Goal: Task Accomplishment & Management: Use online tool/utility

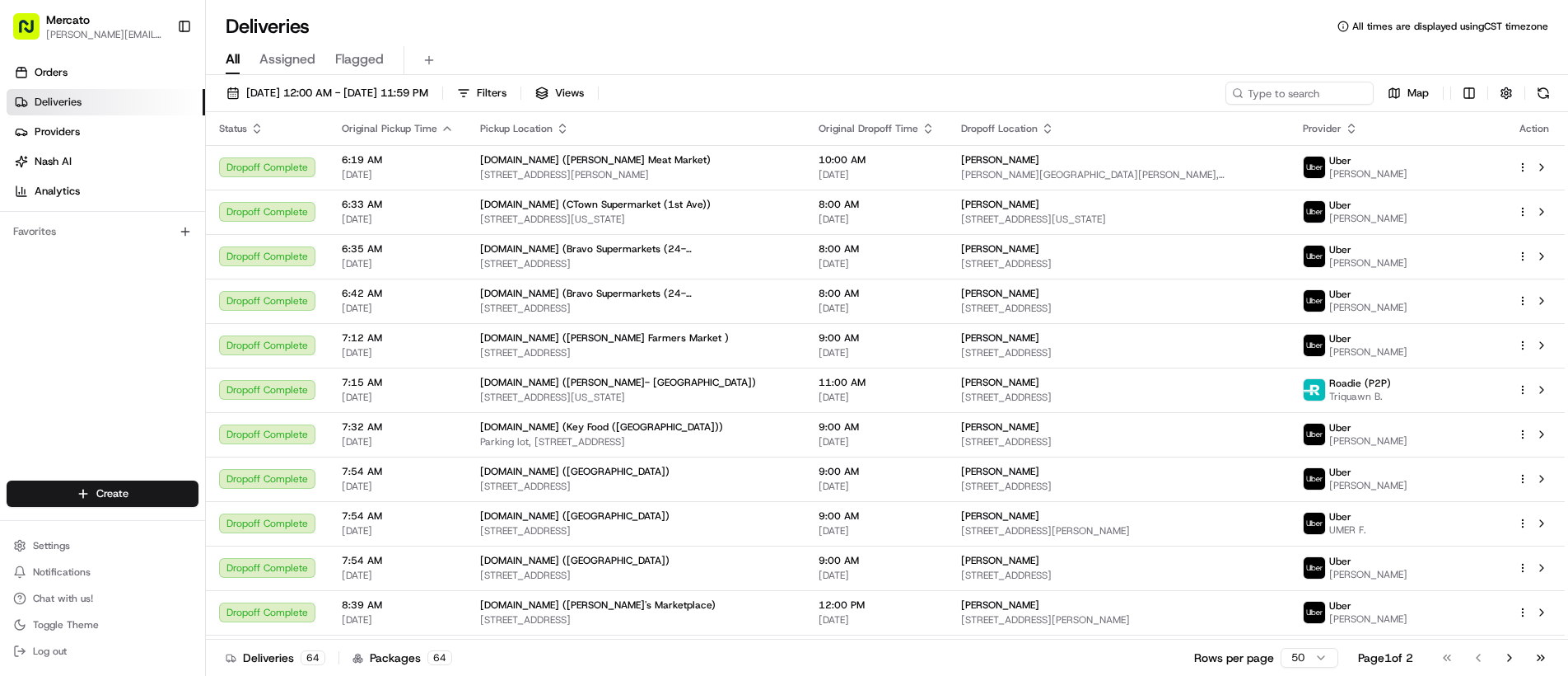
click at [1269, 79] on div "08/23/2025 12:00 AM - 08/23/2025 11:59 PM Filters Views Map Status Original Pic…" at bounding box center [886, 377] width 1362 height 604
click at [1269, 85] on input at bounding box center [1275, 93] width 198 height 23
paste input "job_R5V3xs8CCsFpqxHNcTFZcn"
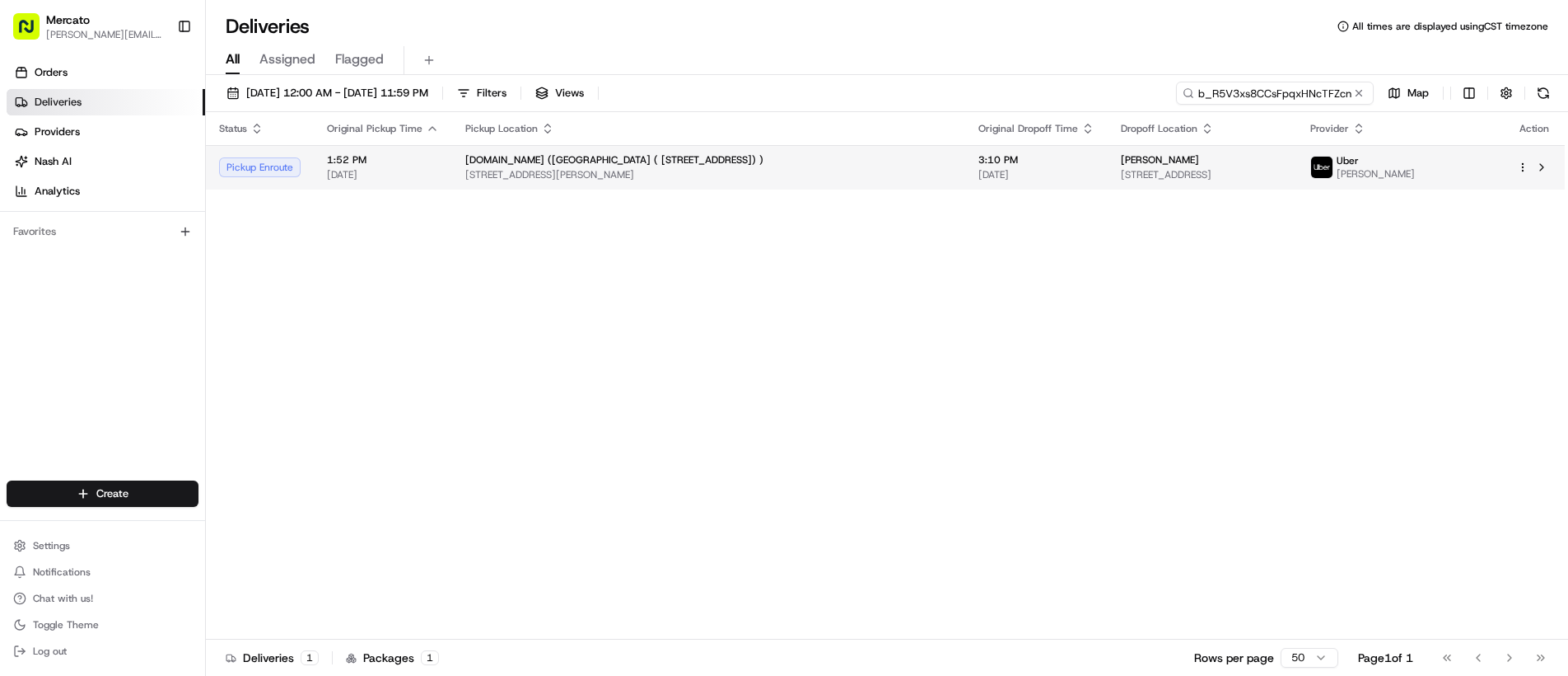
type input "job_R5V3xs8CCsFpqxHNcTFZcn"
click at [1229, 162] on div "Agapita Bravo" at bounding box center [1201, 159] width 162 height 13
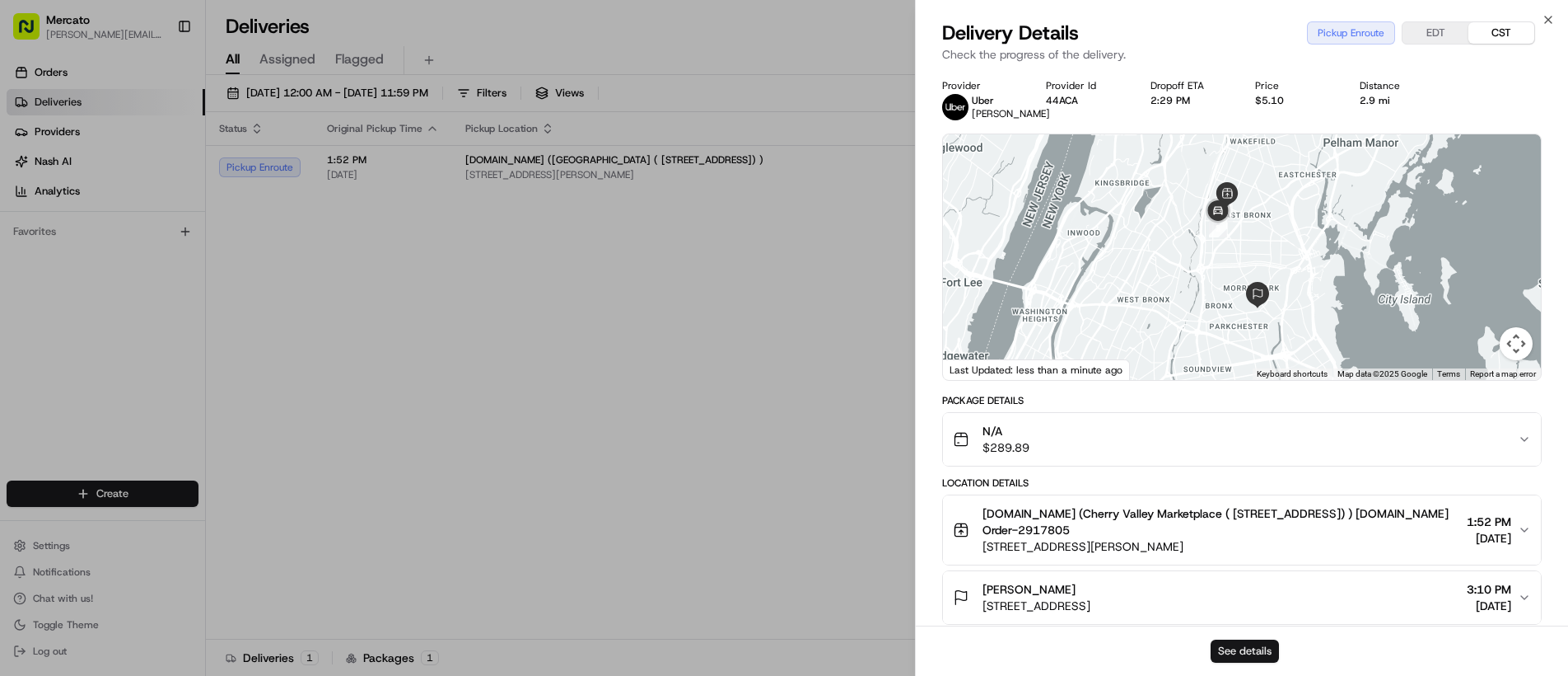
click at [1230, 648] on button "See details" at bounding box center [1245, 650] width 69 height 23
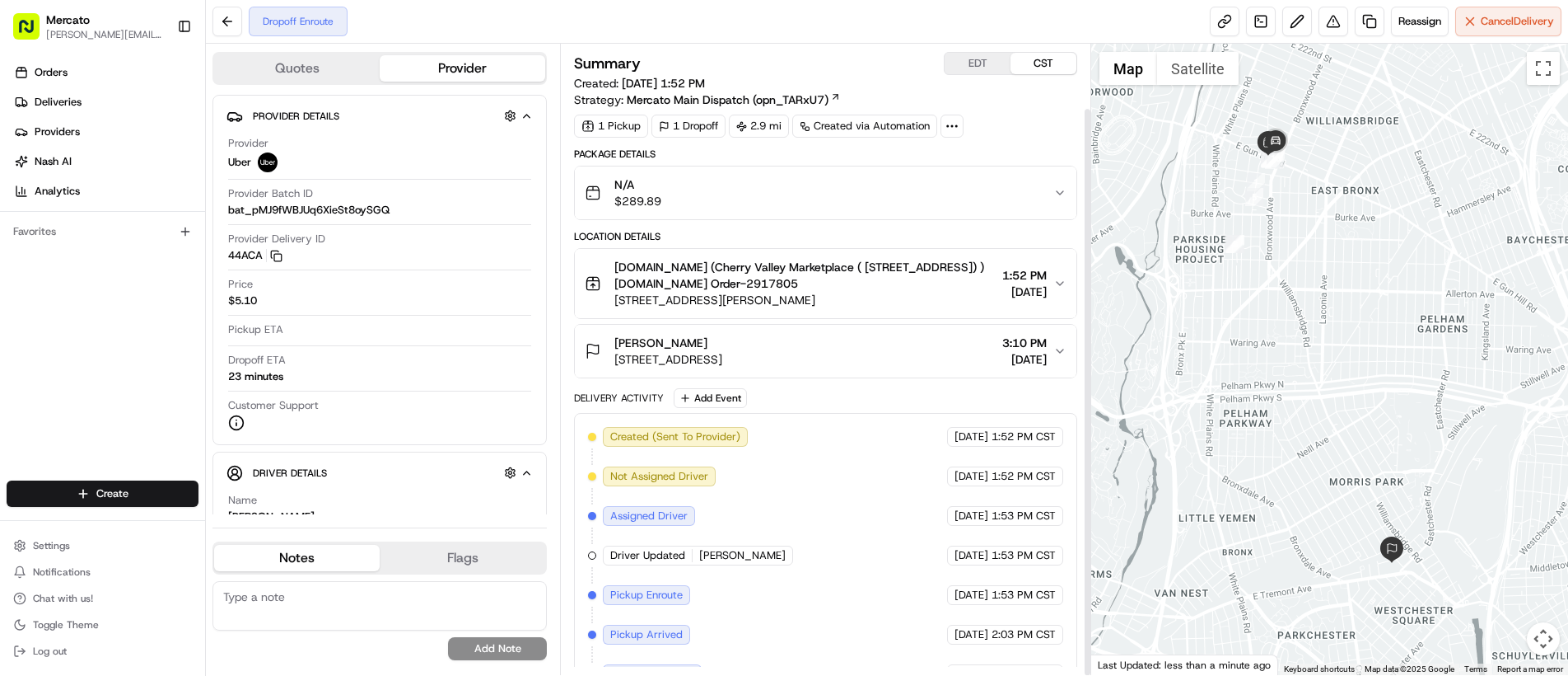
scroll to position [71, 0]
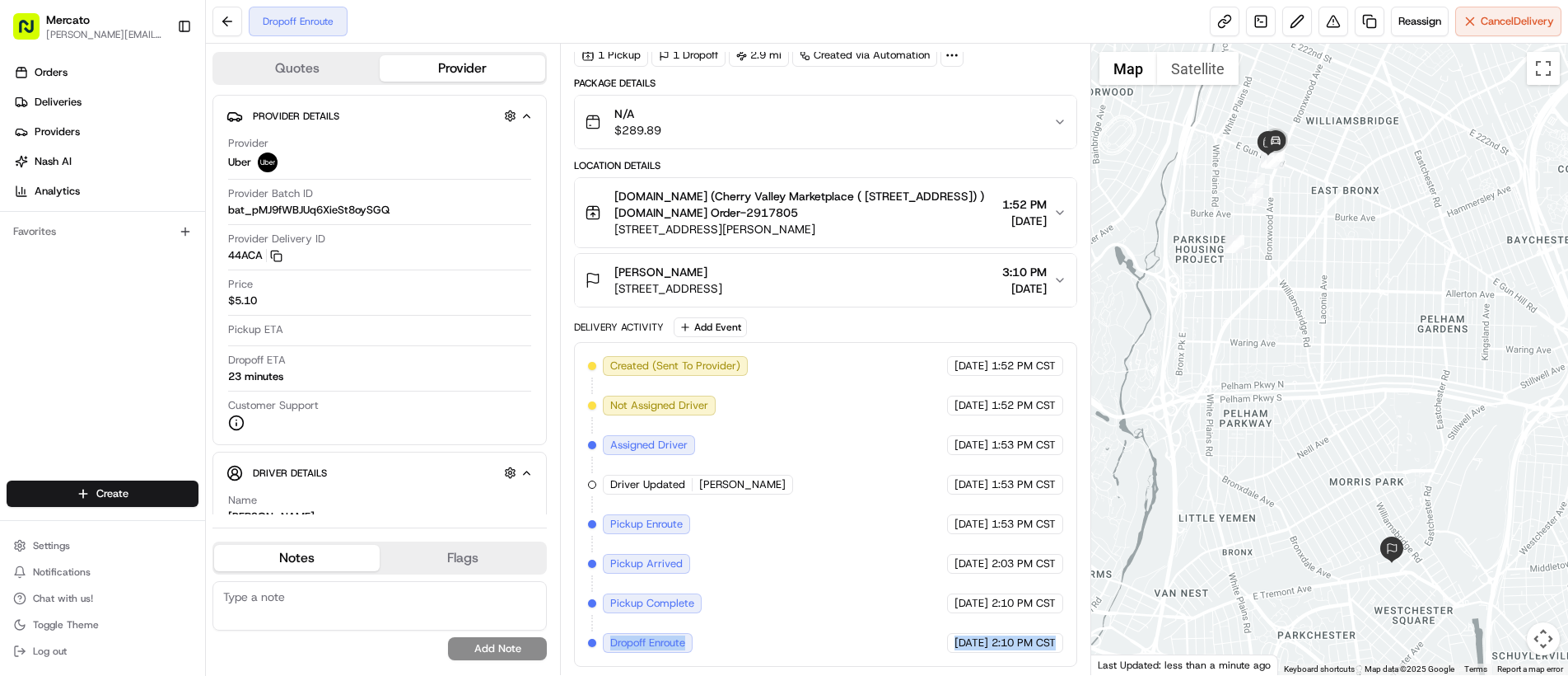
drag, startPoint x: 612, startPoint y: 648, endPoint x: 1038, endPoint y: 655, distance: 426.1
click at [1038, 655] on div "Created (Sent To Provider) Uber 08/23/2025 1:52 PM CST Not Assigned Driver Uber…" at bounding box center [826, 504] width 504 height 325
copy div "Dropoff Enroute Uber 08/23/2025 2:10 PM CST"
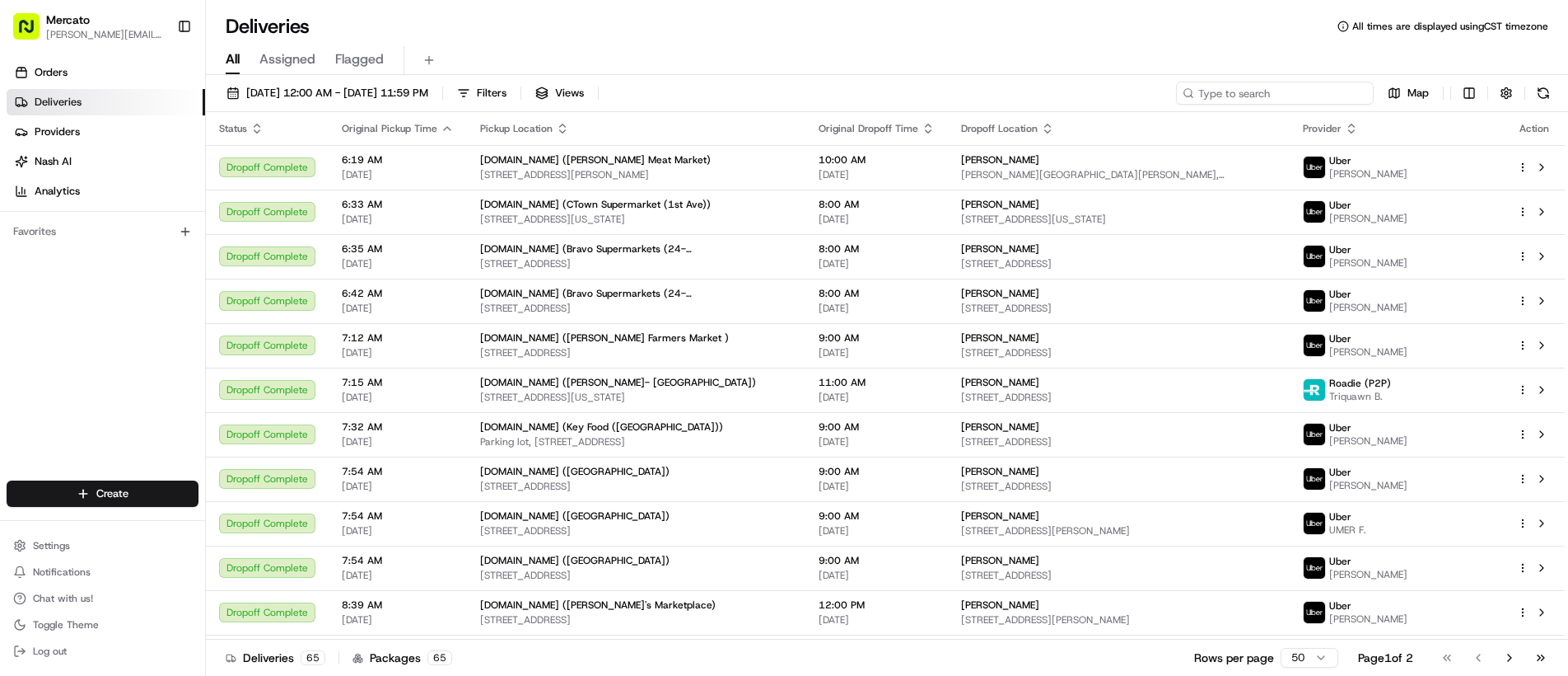
click at [1270, 93] on input at bounding box center [1275, 93] width 198 height 23
paste input "job_MwPUeVF7MoLGsaNSZ5c3By"
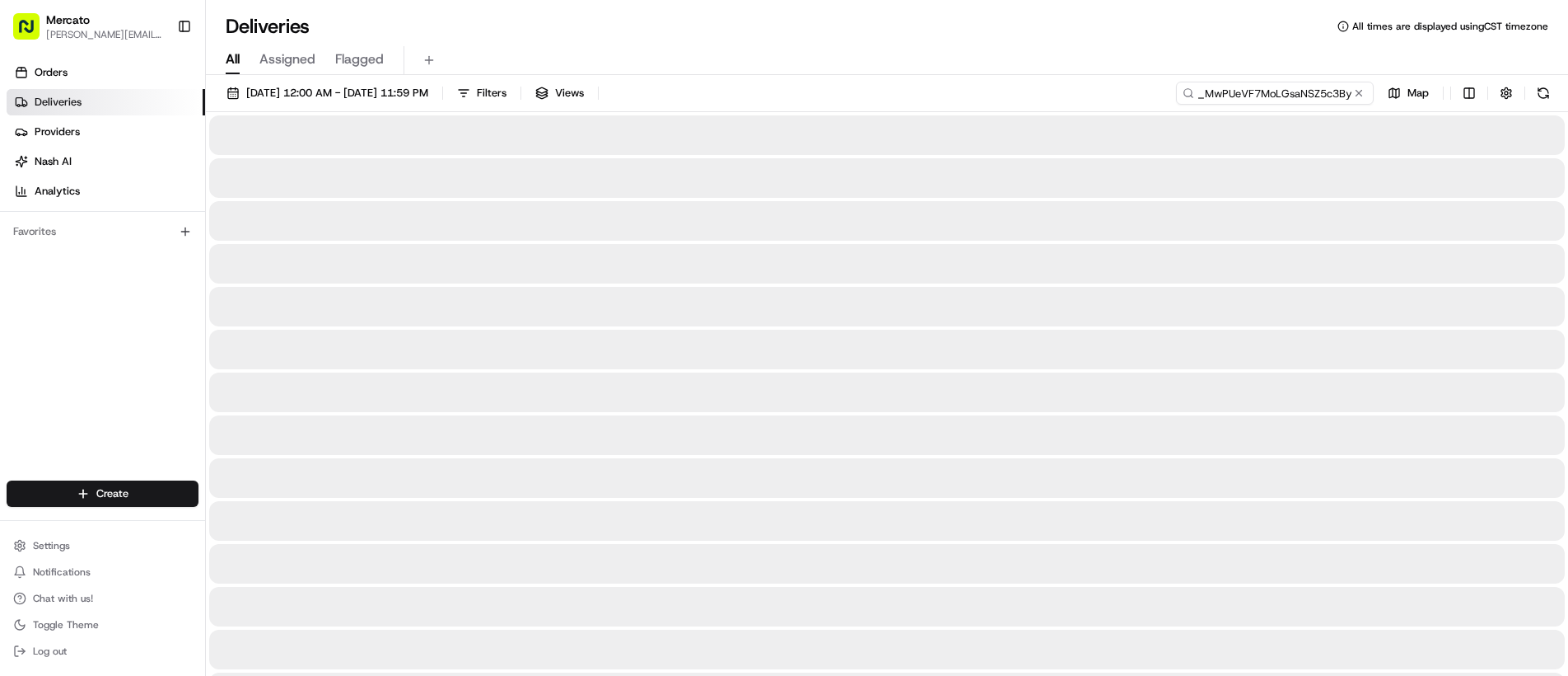
type input "job_MwPUeVF7MoLGsaNSZ5c3By"
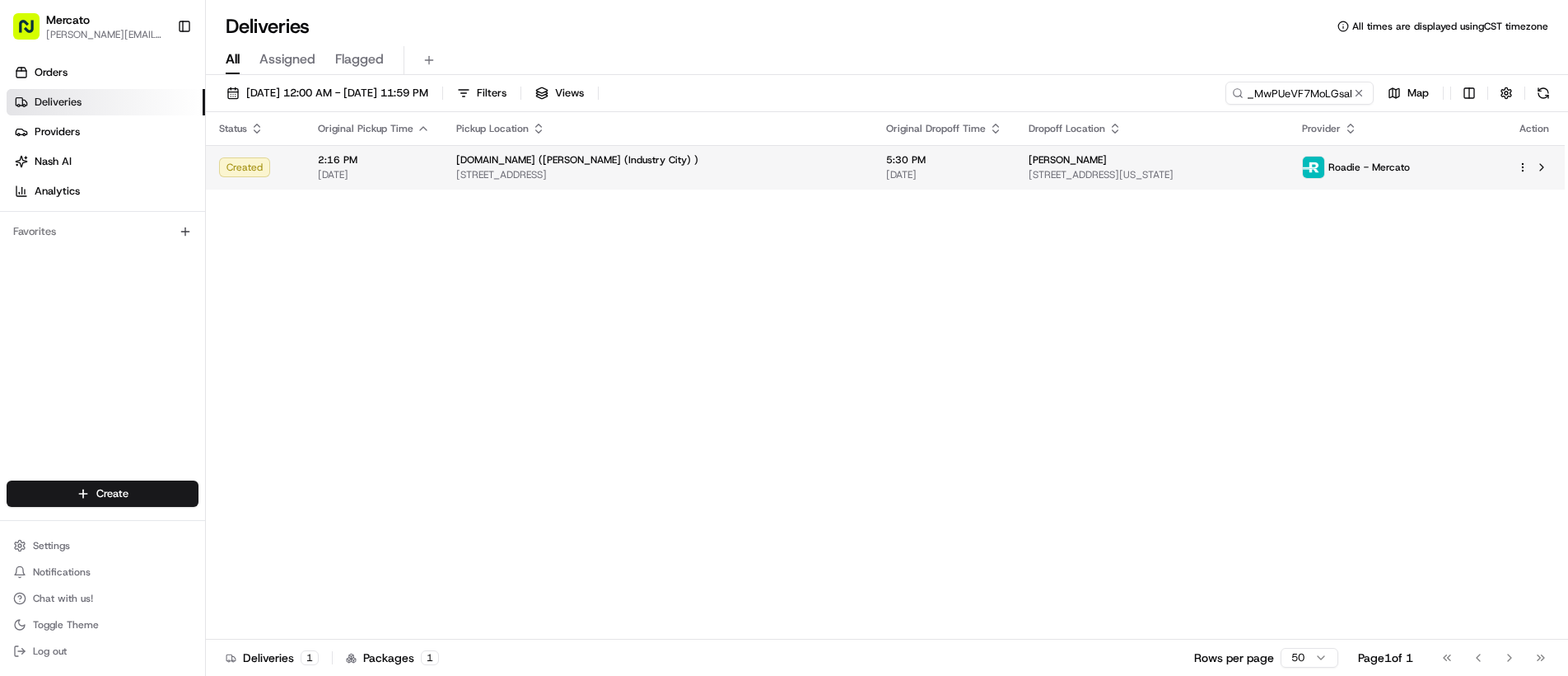
click at [1089, 161] on div "[PERSON_NAME]" at bounding box center [1153, 159] width 248 height 13
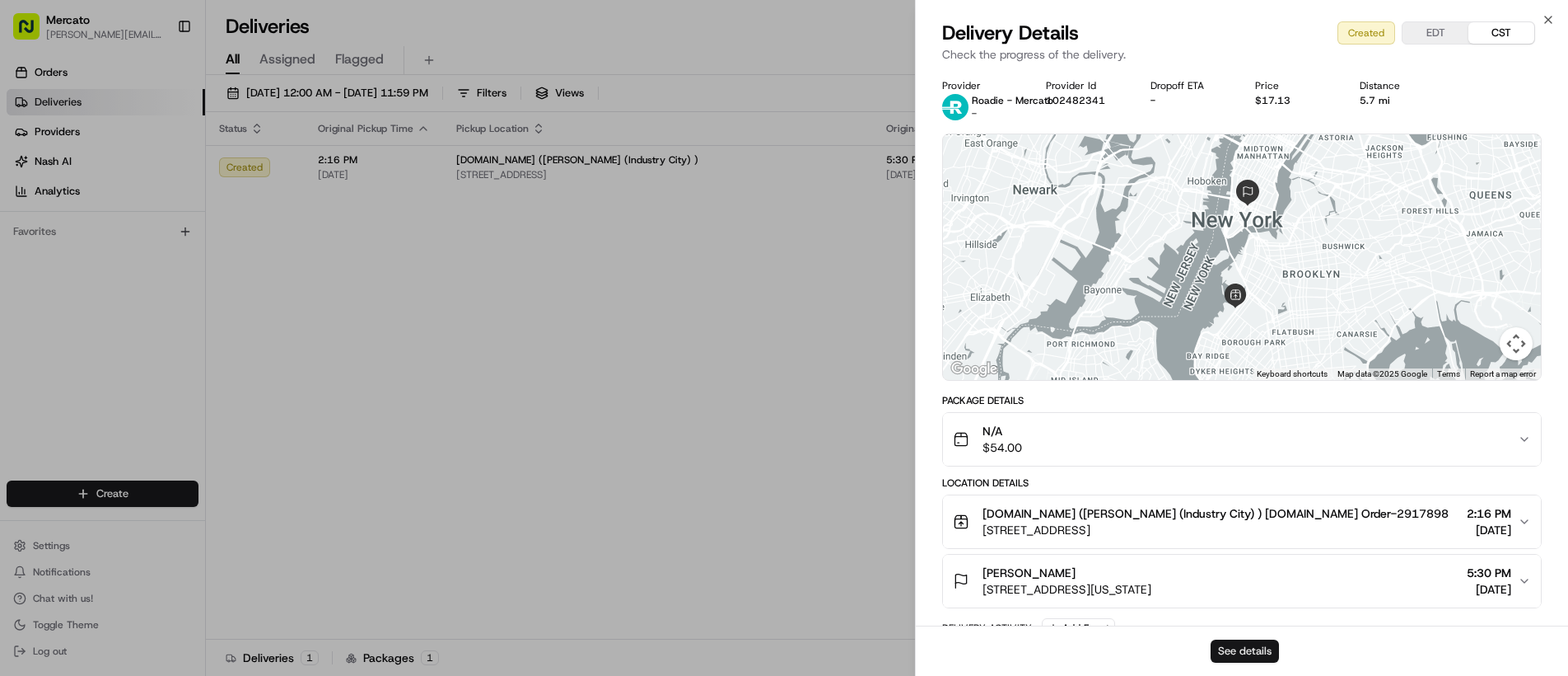
click at [1248, 658] on button "See details" at bounding box center [1245, 650] width 69 height 23
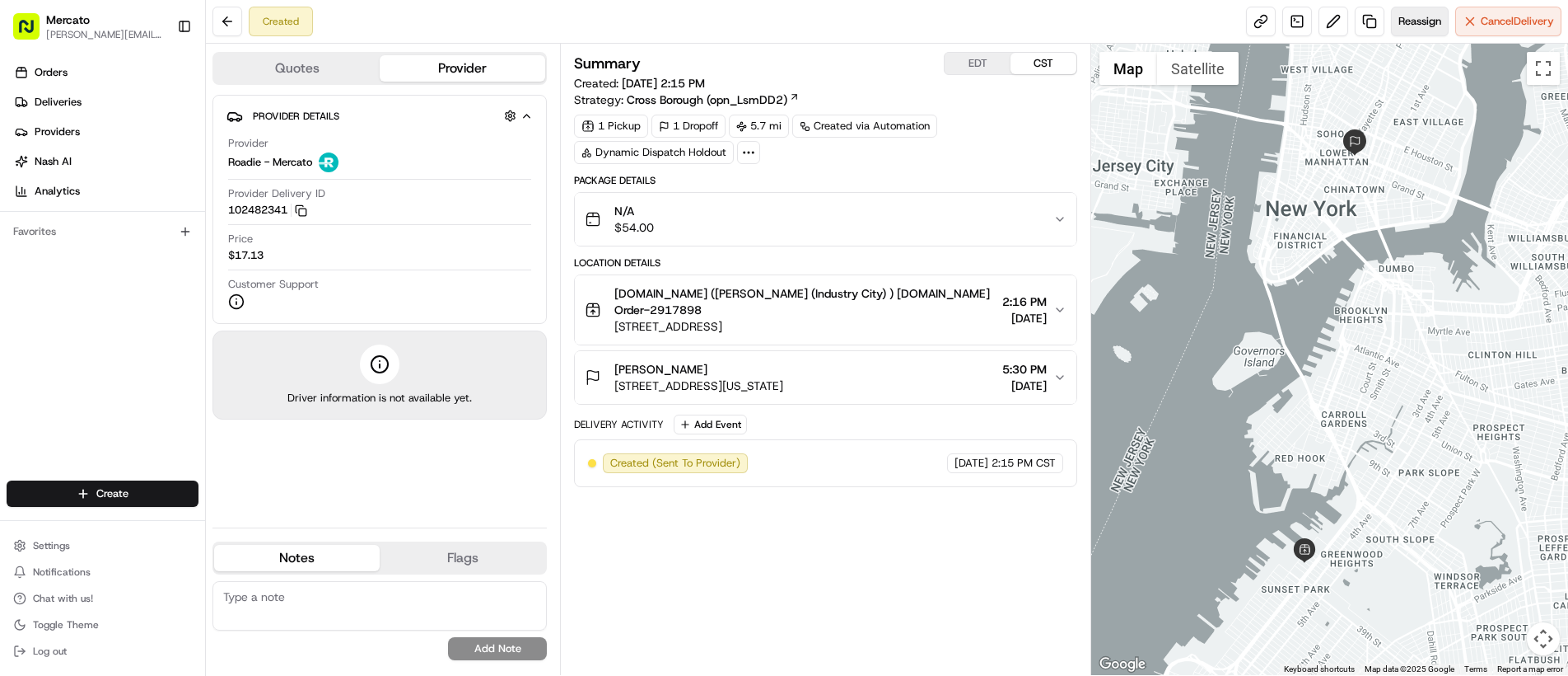
click at [1428, 16] on span "Reassign" at bounding box center [1420, 21] width 43 height 15
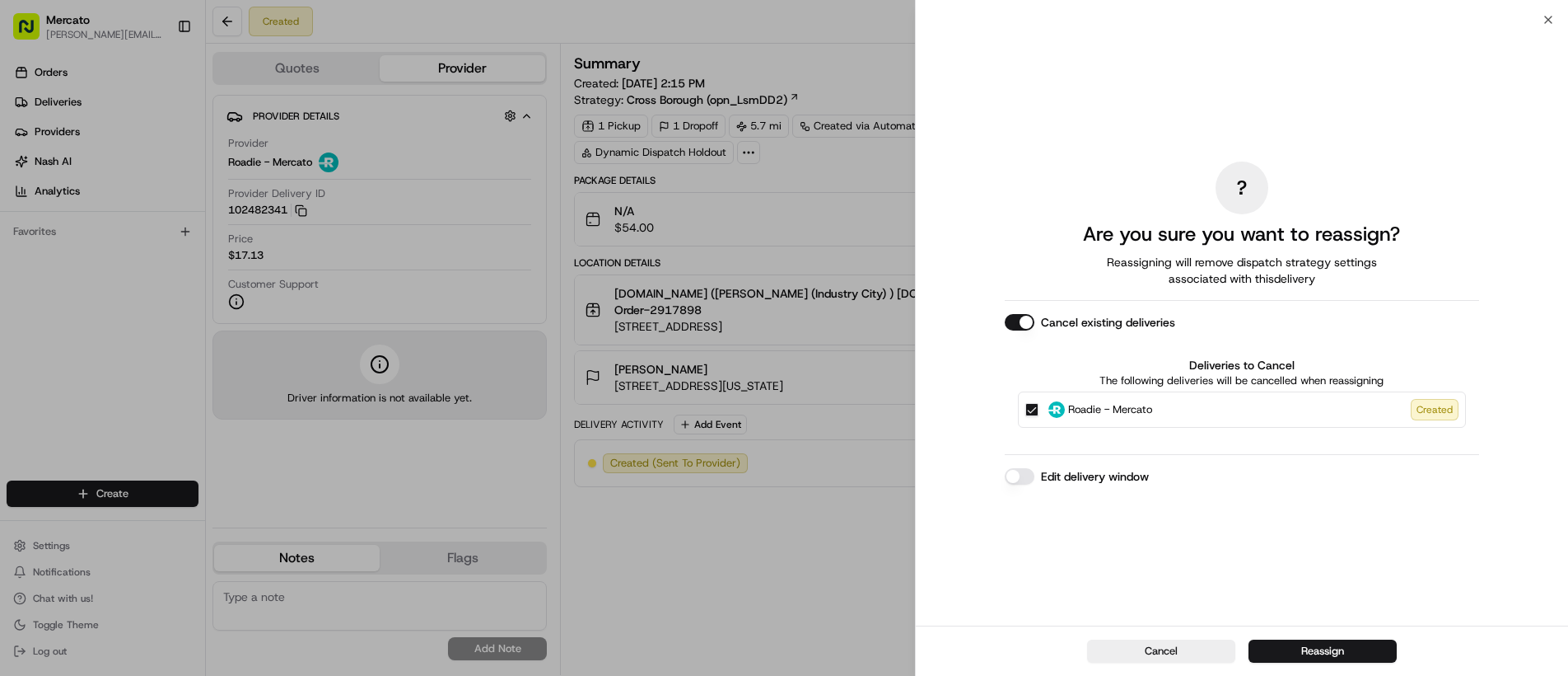
click at [1017, 472] on button "Edit delivery window" at bounding box center [1019, 476] width 30 height 16
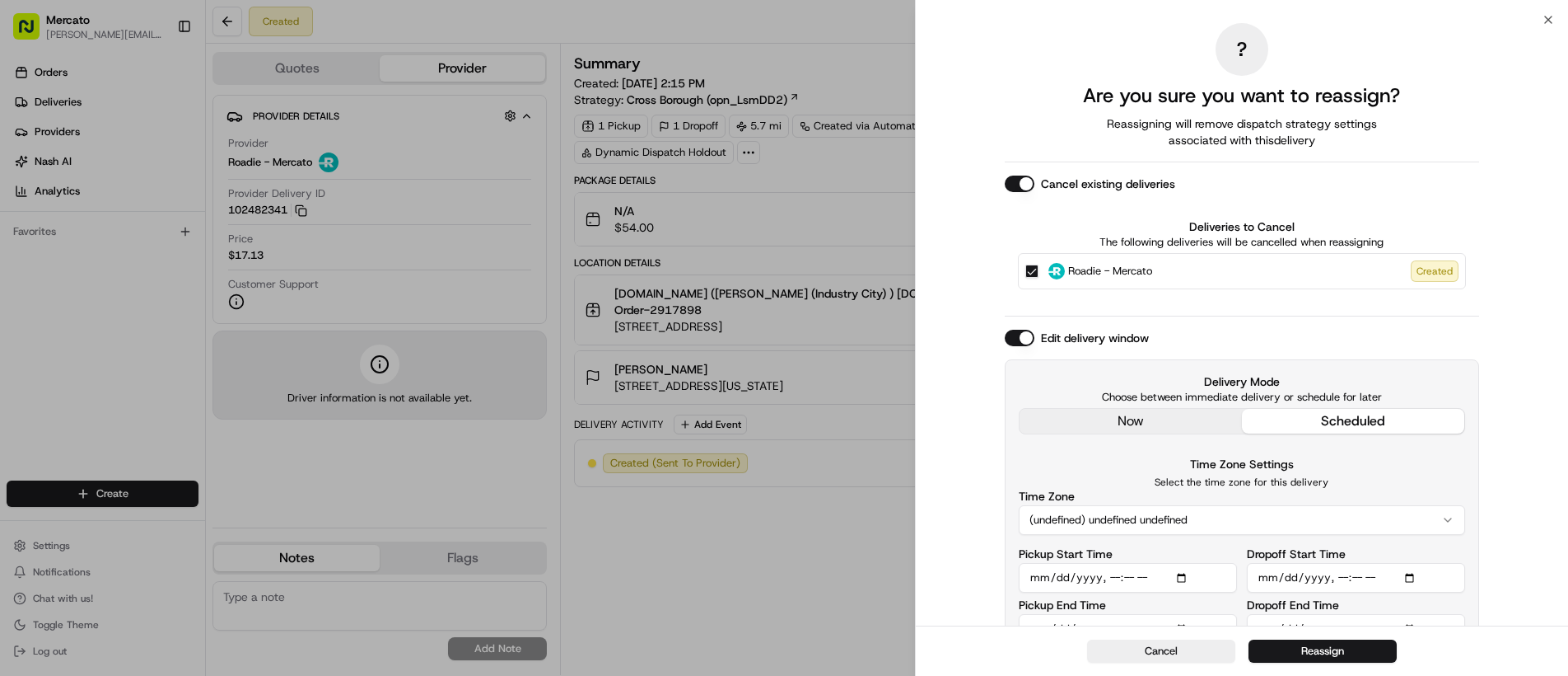
click at [1073, 419] on div "Edit delivery window Delivery Mode Choose between immediate delivery or schedul…" at bounding box center [1242, 494] width 474 height 328
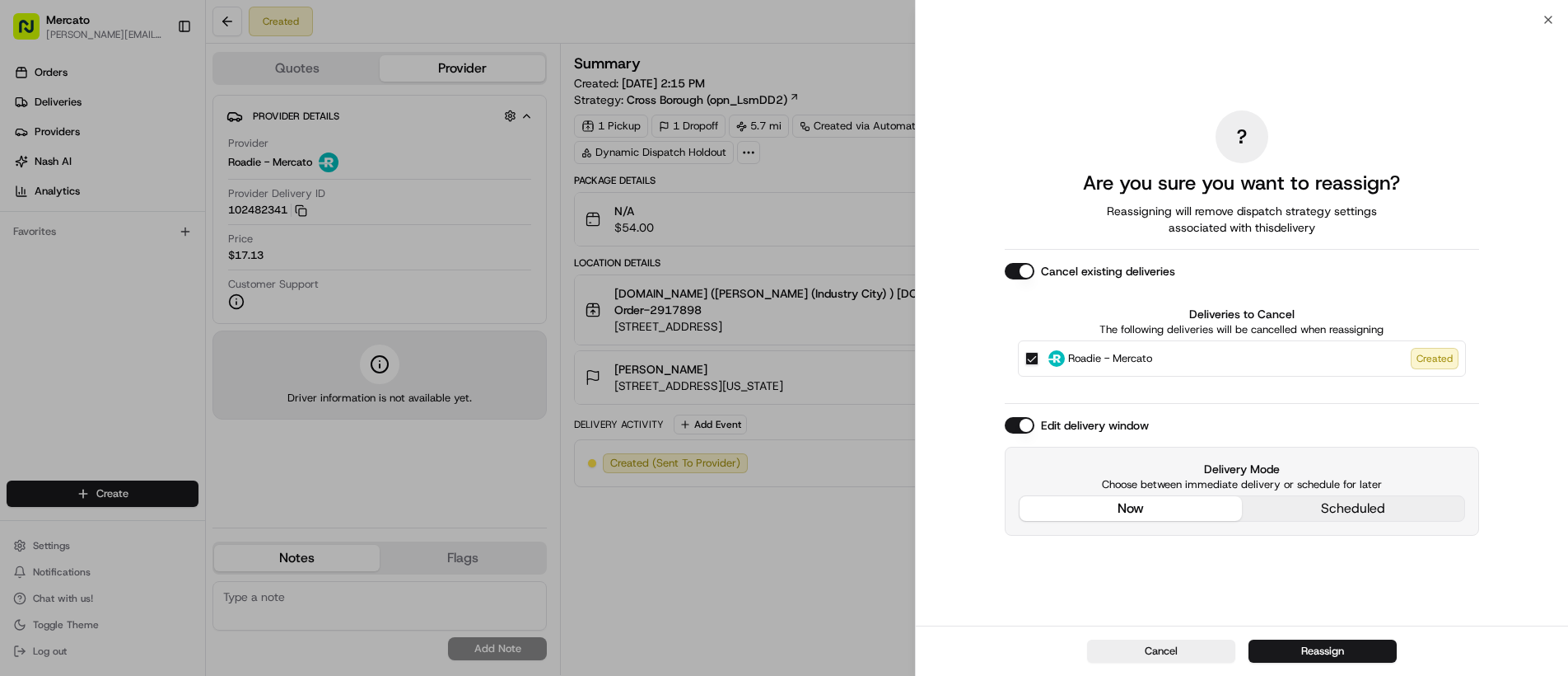
click at [1320, 650] on button "Reassign" at bounding box center [1322, 650] width 148 height 23
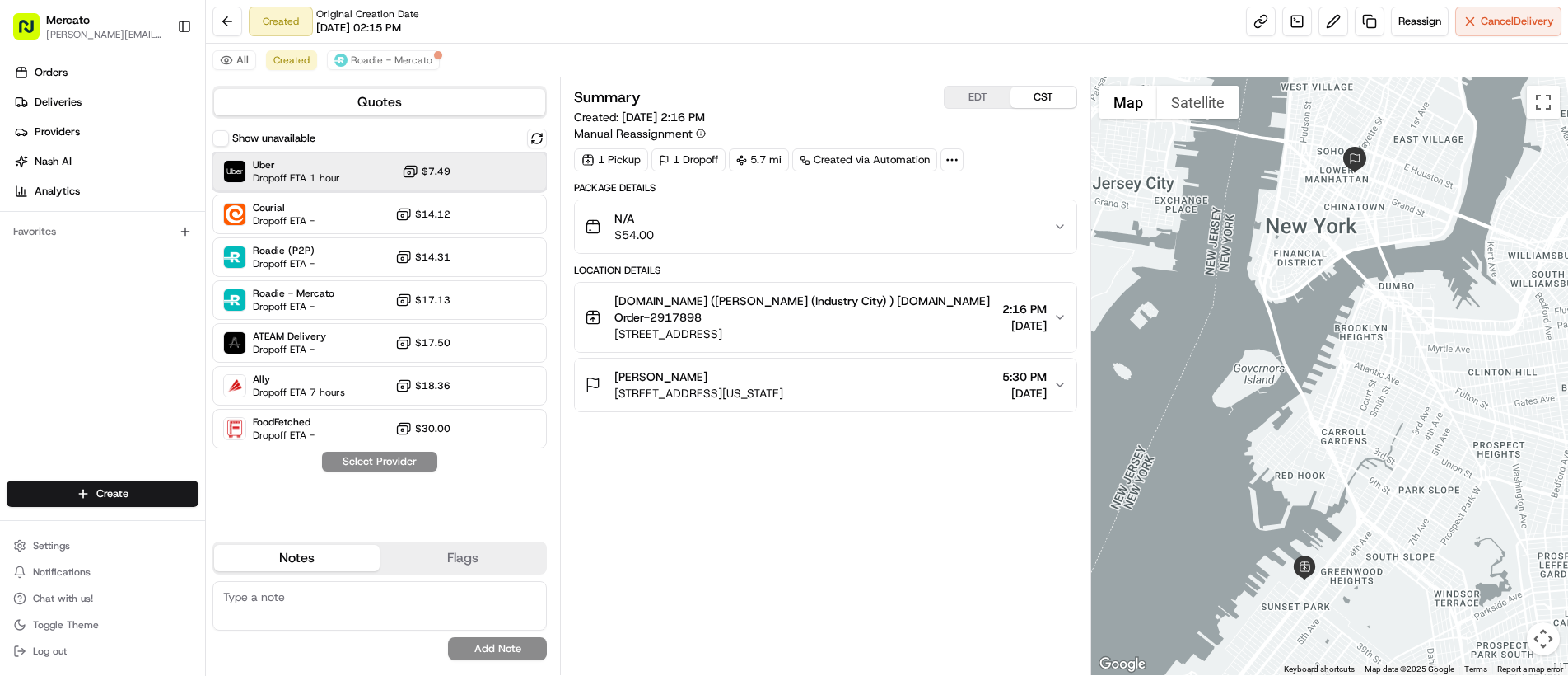
click at [364, 170] on div "Uber Dropoff ETA 1 hour $7.49" at bounding box center [379, 171] width 335 height 39
click at [380, 460] on button "Assign Provider" at bounding box center [379, 461] width 117 height 20
